Goal: Information Seeking & Learning: Learn about a topic

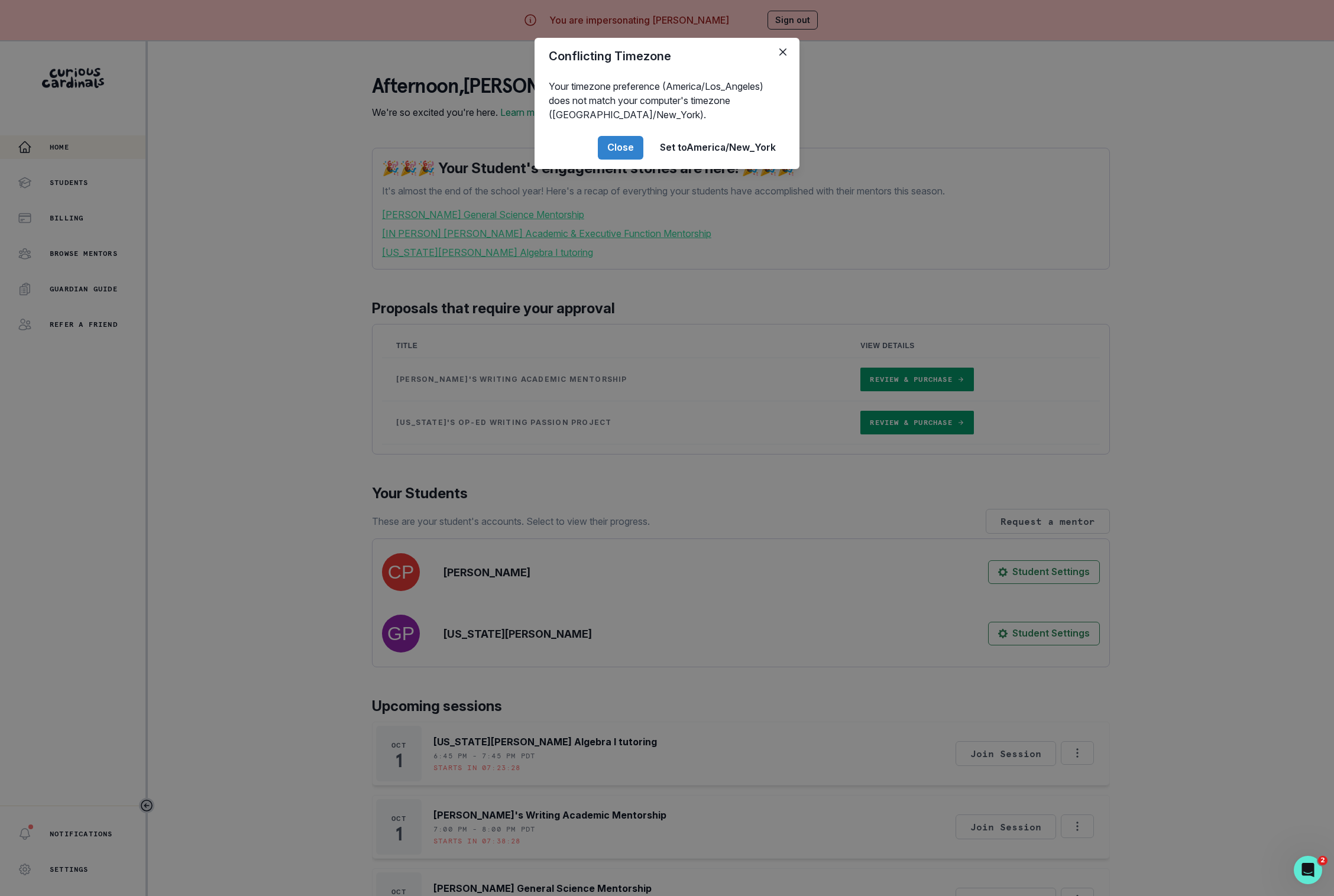
click at [306, 387] on div "Conflicting Timezone Your timezone preference (America/Los_Angeles) does not ma…" at bounding box center [667, 448] width 1334 height 896
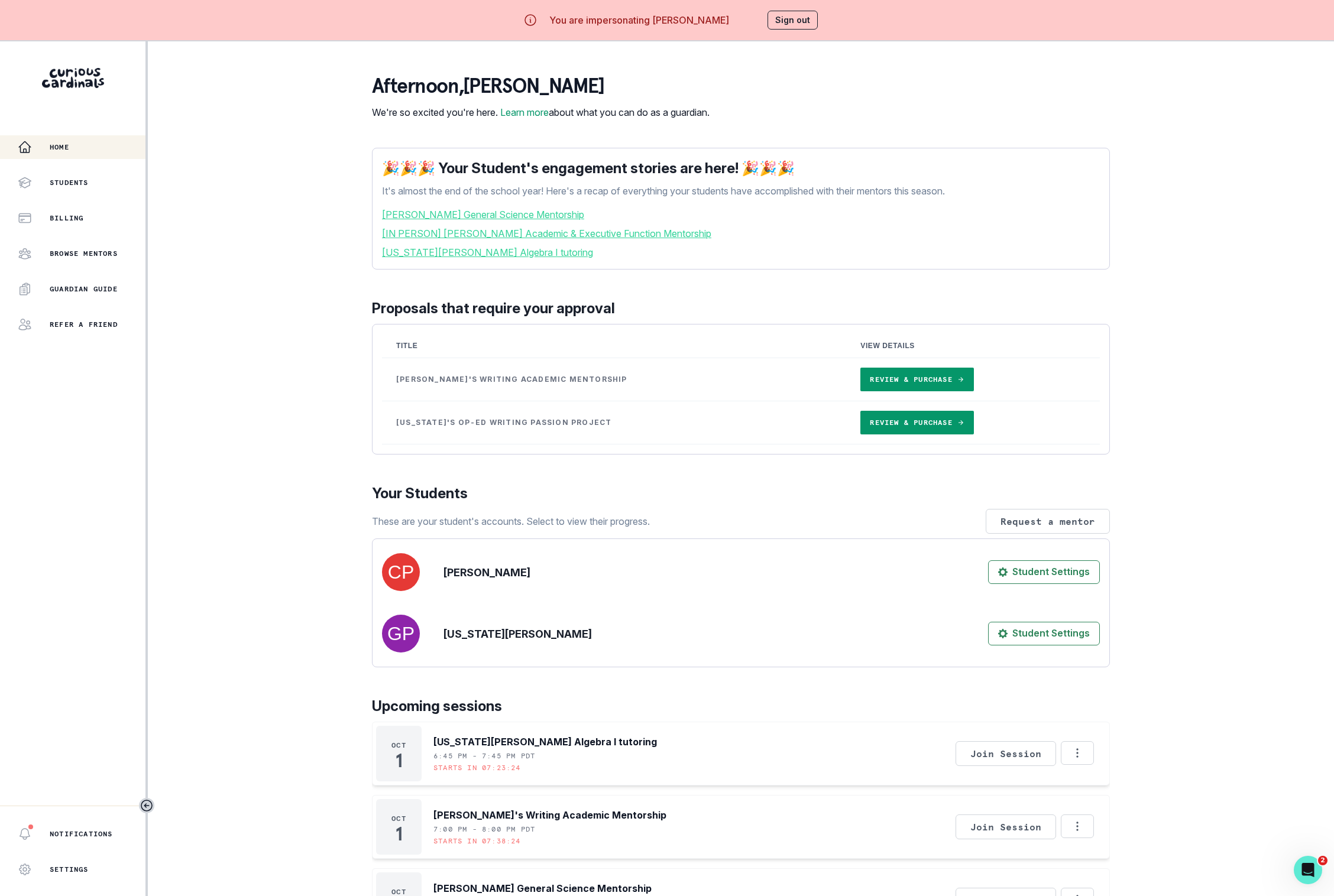
scroll to position [276, 0]
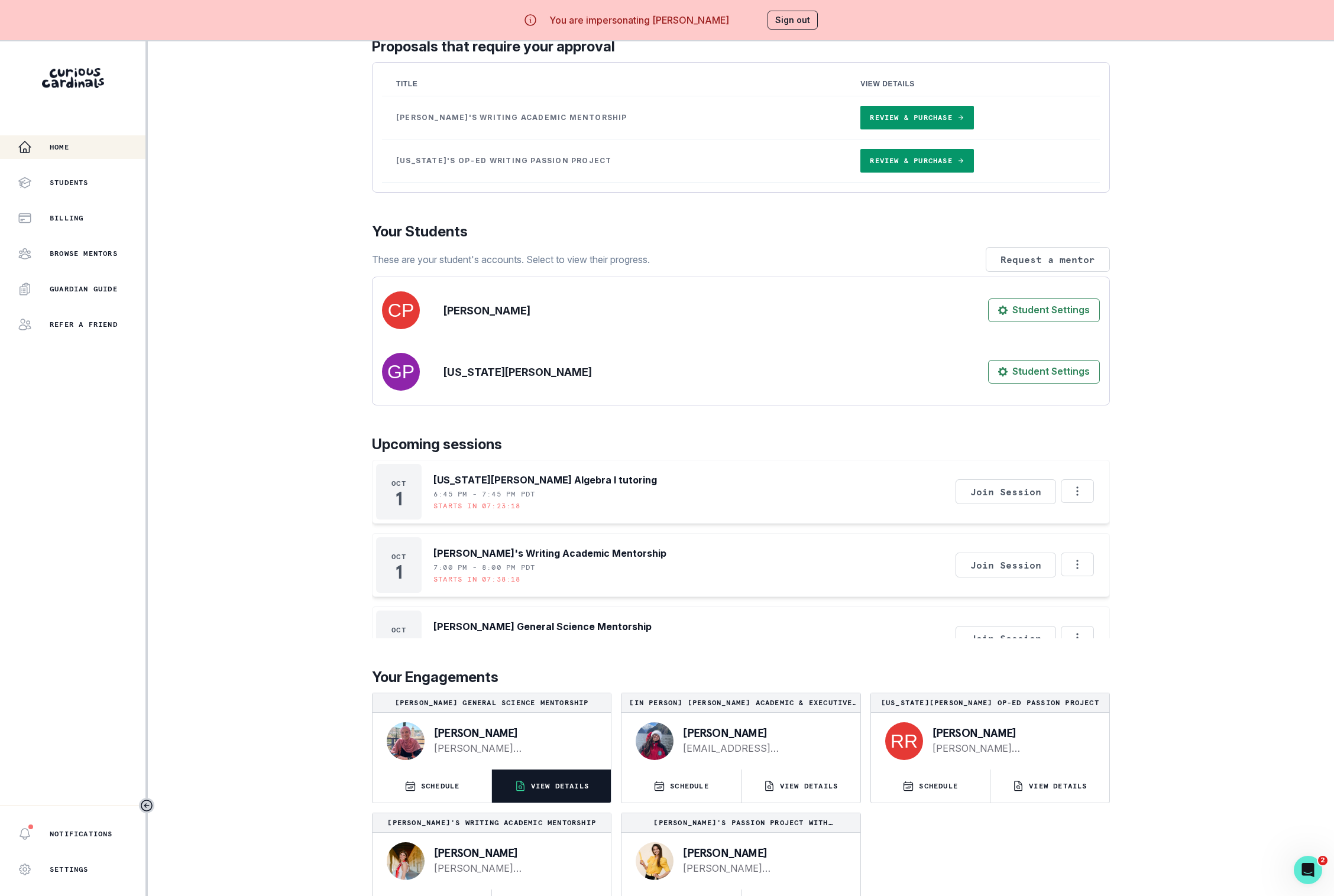
click at [599, 784] on button "VIEW DETAILS" at bounding box center [552, 786] width 119 height 33
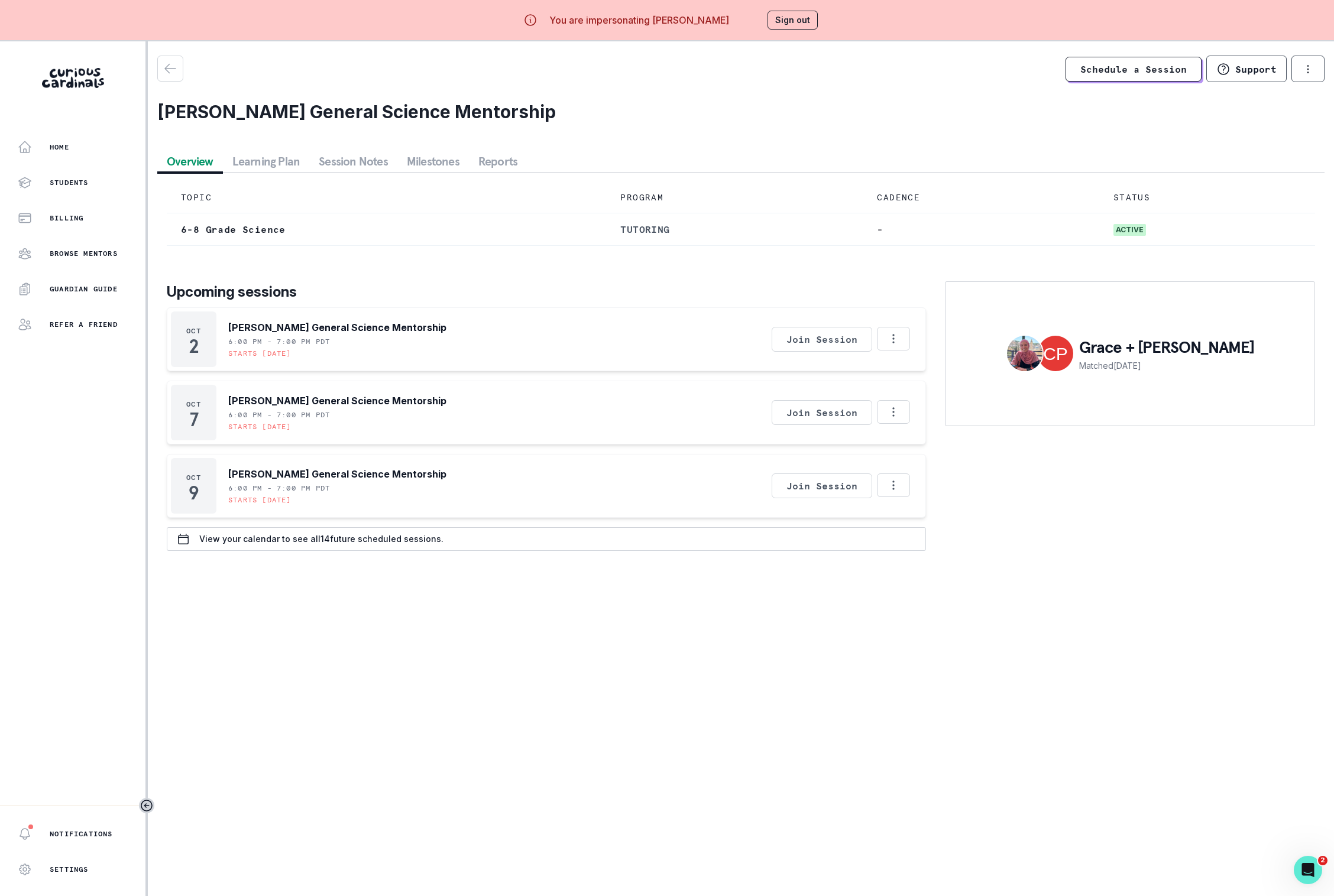
click at [356, 157] on button "Session Notes" at bounding box center [353, 161] width 88 height 21
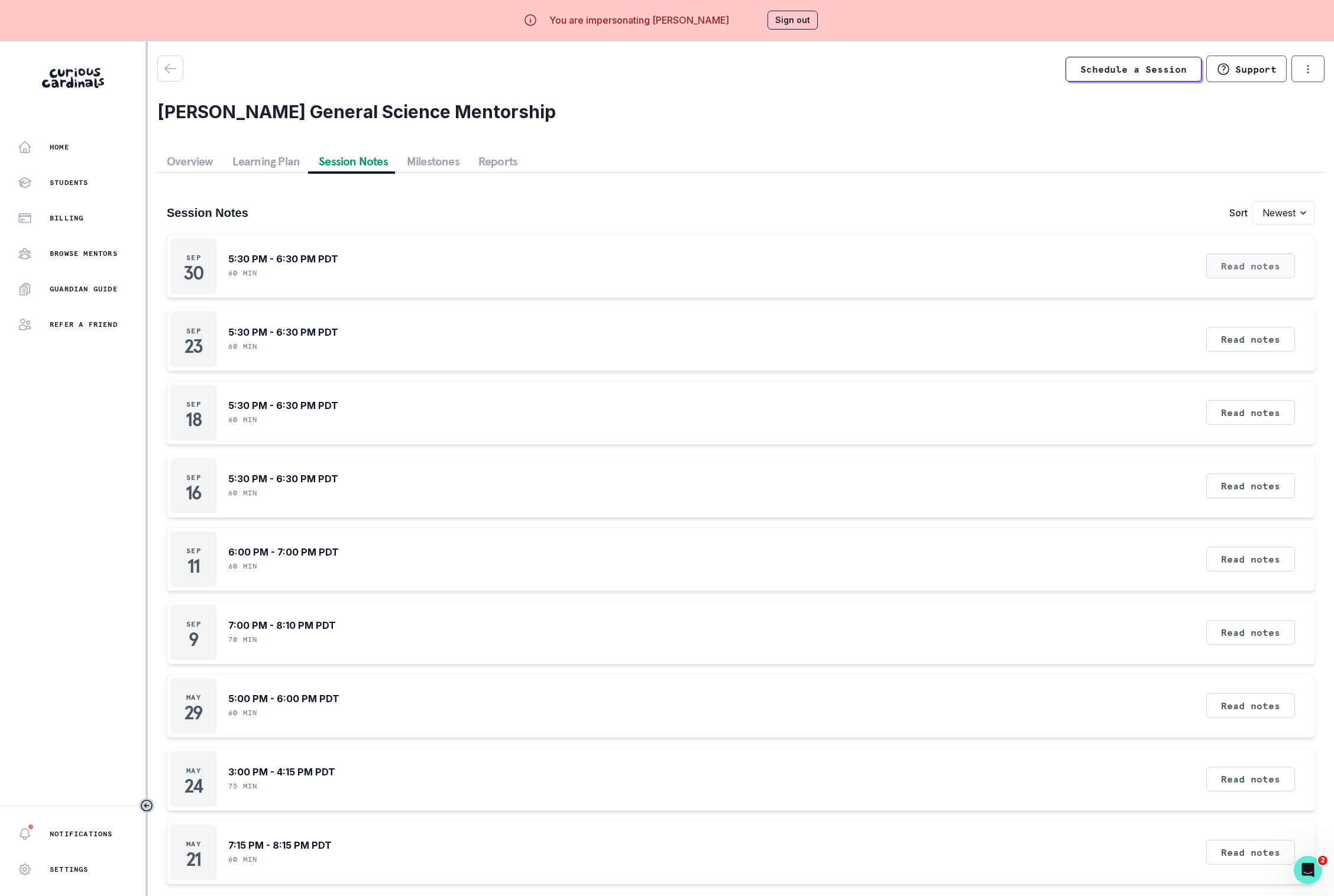
click at [1260, 263] on button "Read notes" at bounding box center [1251, 266] width 89 height 25
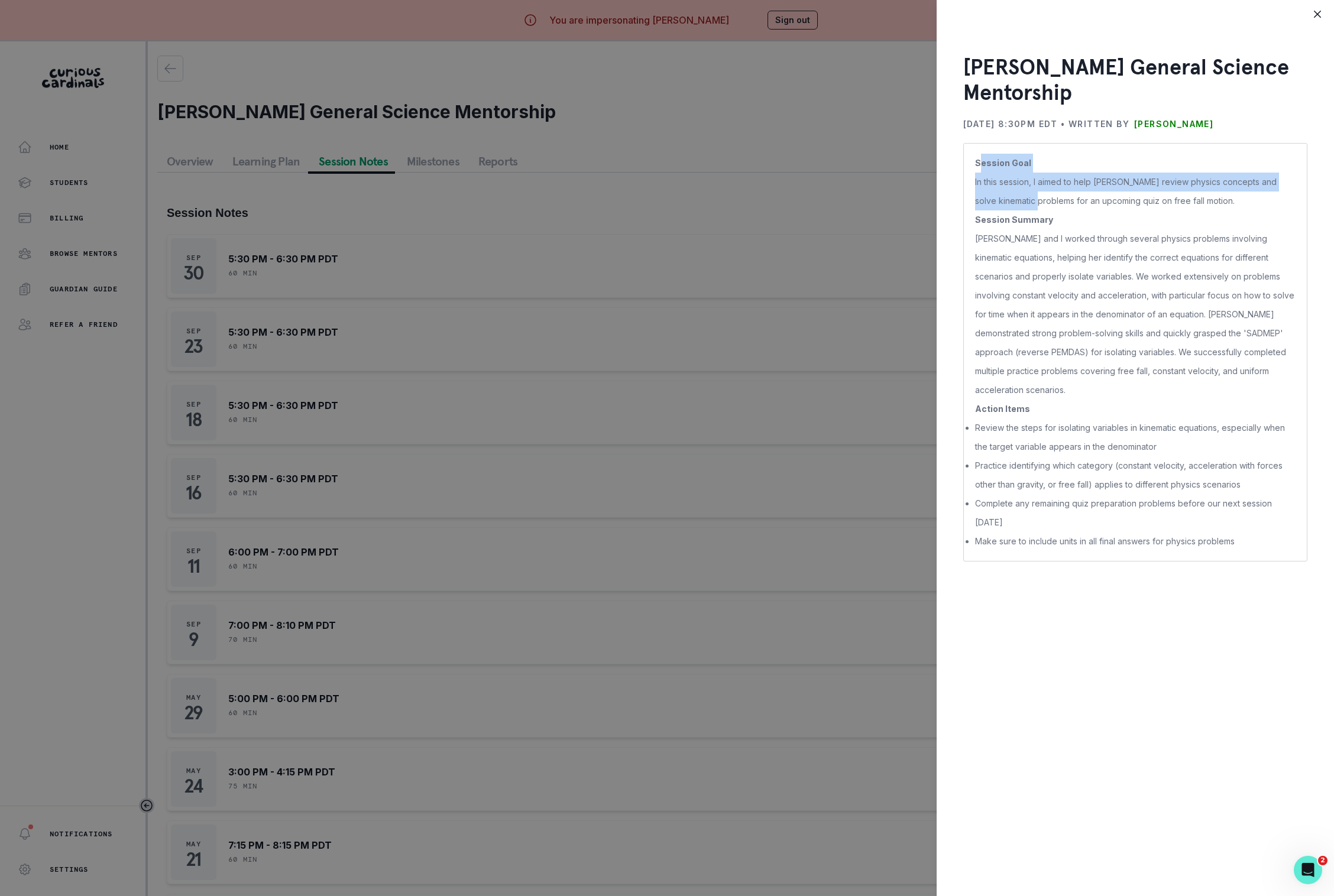
drag, startPoint x: 982, startPoint y: 160, endPoint x: 1039, endPoint y: 207, distance: 73.9
click at [1045, 207] on p "Session Goal In this session, I aimed to help [PERSON_NAME] review physics conc…" at bounding box center [1135, 352] width 321 height 397
click at [1006, 229] on p "[PERSON_NAME] and I worked through several physics problems involving kinematic…" at bounding box center [1135, 314] width 321 height 170
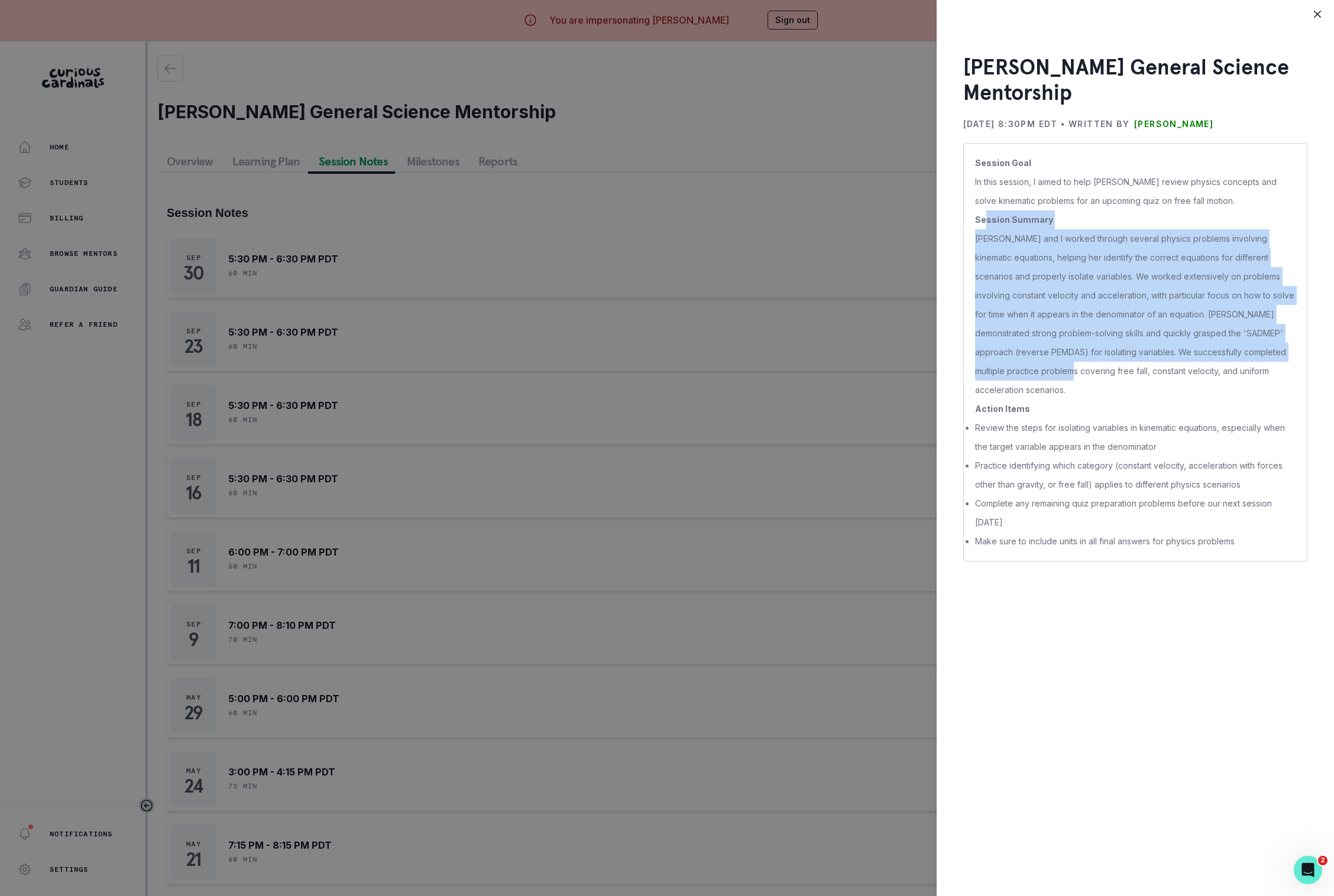
drag, startPoint x: 986, startPoint y: 220, endPoint x: 1062, endPoint y: 364, distance: 162.8
click at [1062, 364] on p "Session Goal In this session, I aimed to help [PERSON_NAME] review physics conc…" at bounding box center [1135, 352] width 321 height 397
click at [1062, 364] on p "[PERSON_NAME] and I worked through several physics problems involving kinematic…" at bounding box center [1135, 314] width 321 height 170
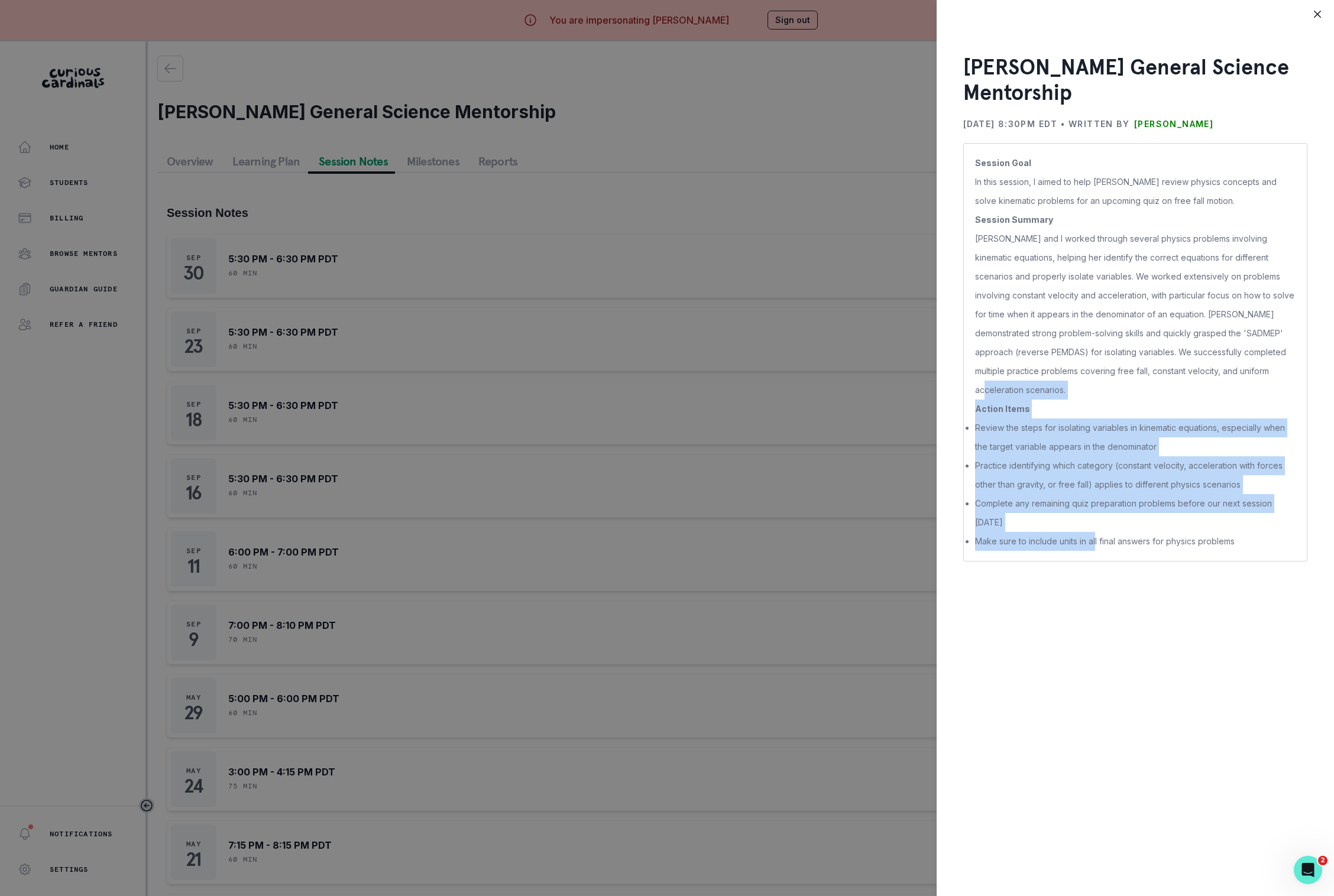
drag, startPoint x: 989, startPoint y: 398, endPoint x: 1093, endPoint y: 545, distance: 180.1
click at [1094, 547] on p "Session Goal In this session, I aimed to help [PERSON_NAME] review physics conc…" at bounding box center [1135, 352] width 321 height 397
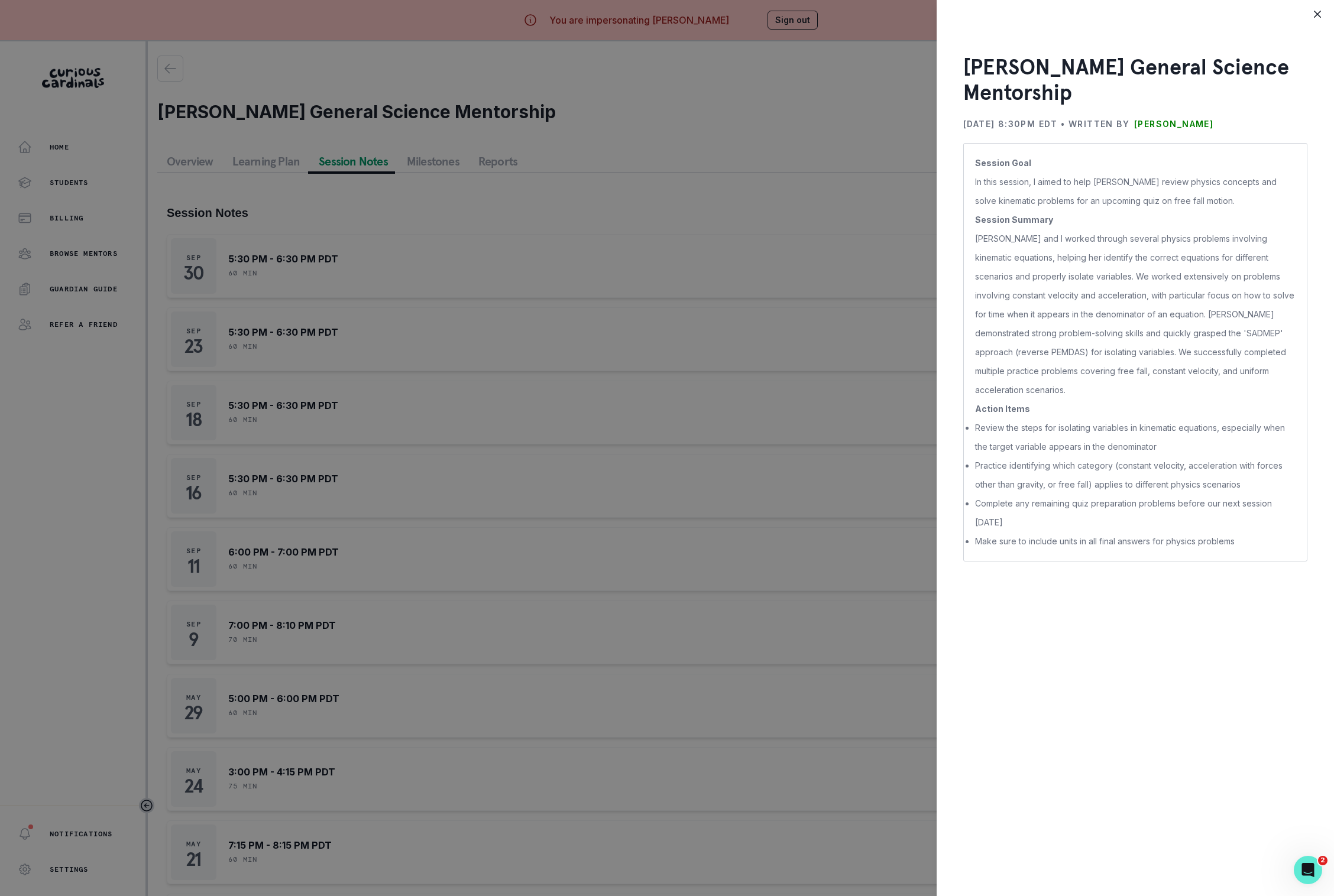
click at [794, 493] on div "[PERSON_NAME] General Science Mentorship [DATE] 8:30PM EDT • Written by [PERSON…" at bounding box center [667, 448] width 1334 height 896
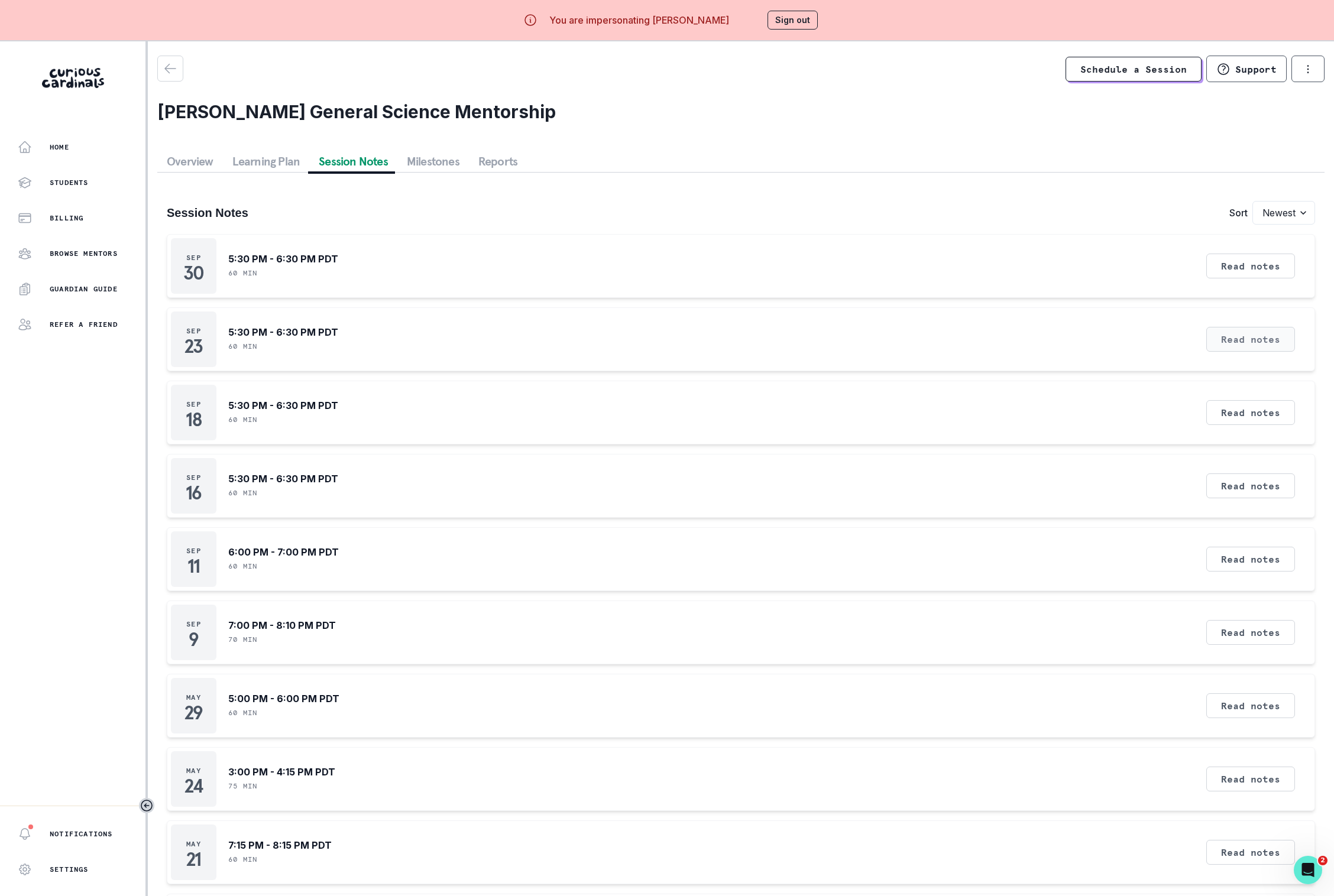
click at [1260, 341] on button "Read notes" at bounding box center [1251, 339] width 89 height 25
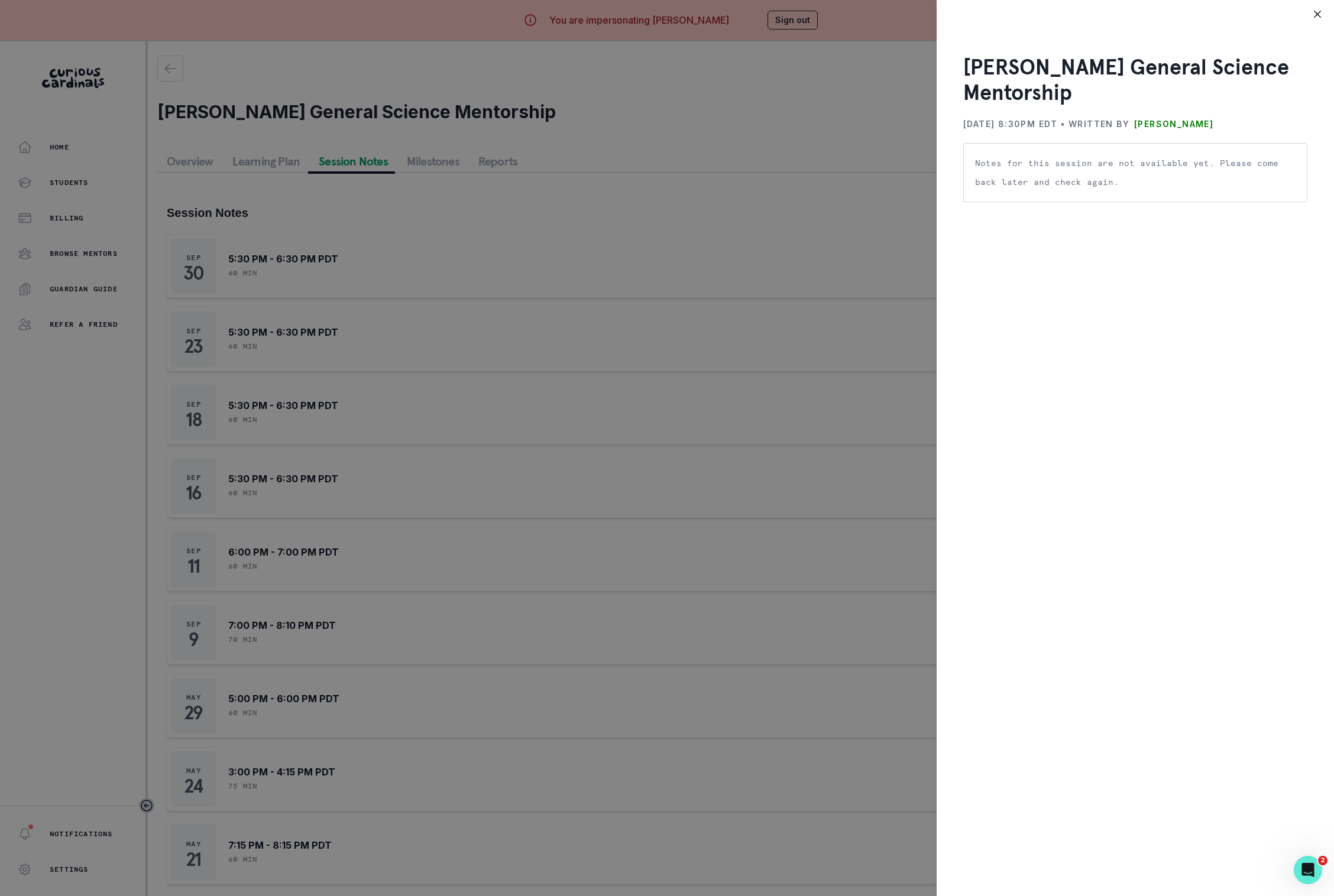
click at [845, 404] on div "[PERSON_NAME] General Science Mentorship [DATE] 8:30PM EDT • Written by [PERSON…" at bounding box center [667, 448] width 1334 height 896
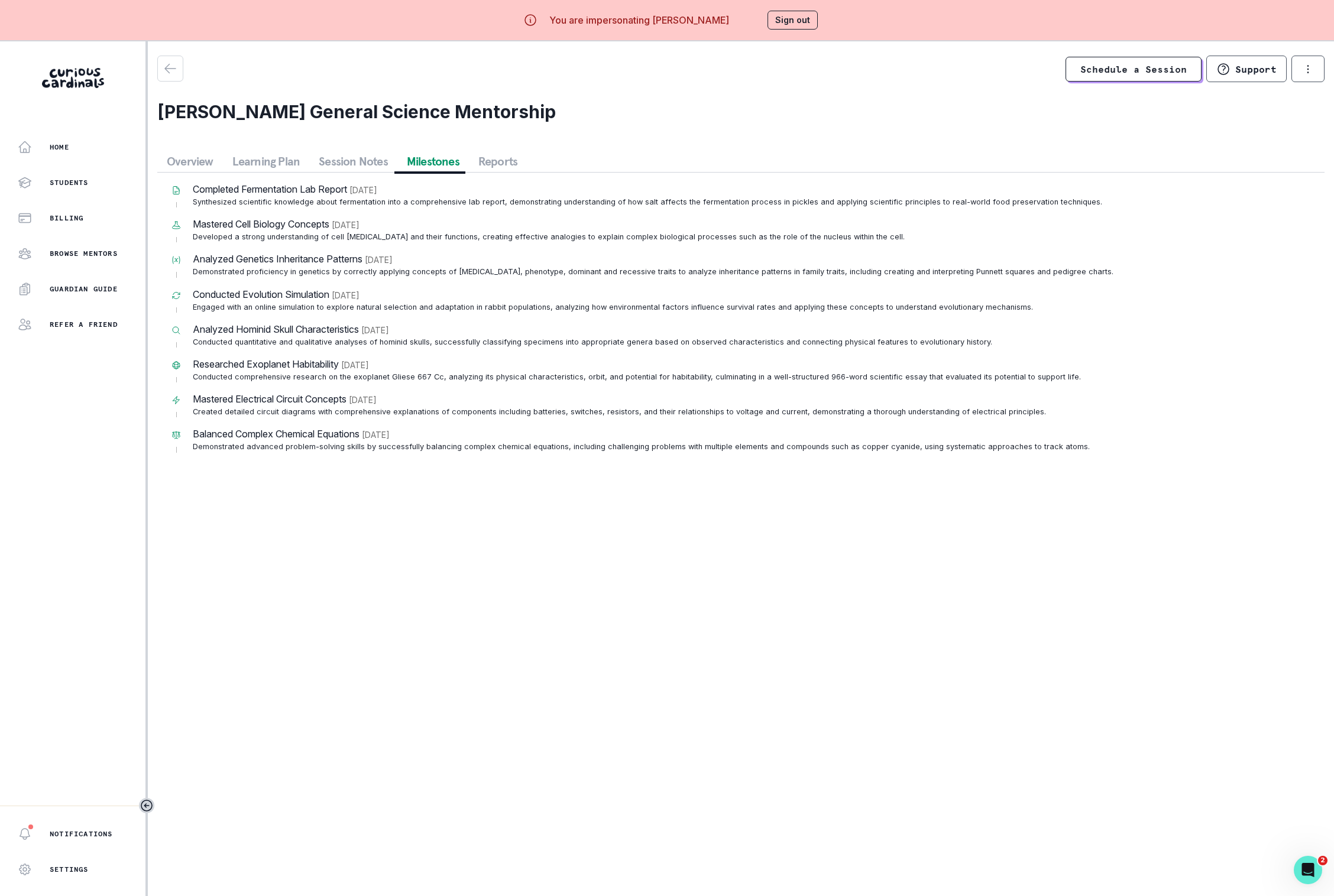
click at [431, 156] on button "Milestones" at bounding box center [433, 161] width 72 height 21
